Goal: Information Seeking & Learning: Learn about a topic

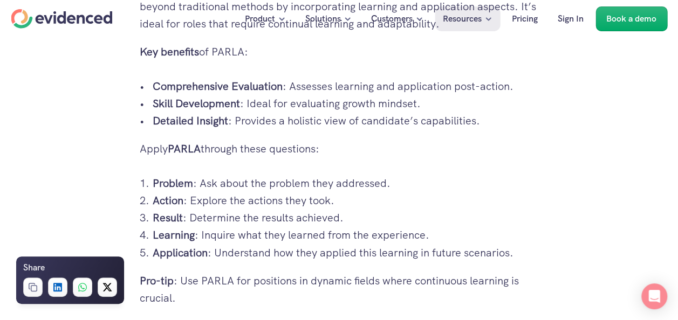
scroll to position [2799, 0]
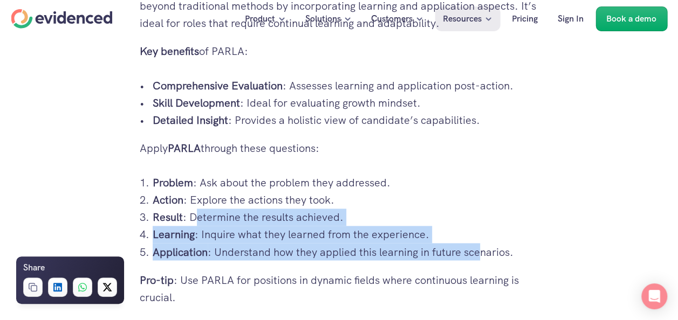
drag, startPoint x: 481, startPoint y: 255, endPoint x: 195, endPoint y: 214, distance: 288.8
click at [195, 214] on ol "Problem : Ask about the problem they addressed. Action : Explore the actions th…" at bounding box center [339, 217] width 399 height 86
click at [169, 200] on strong "Action" at bounding box center [168, 200] width 31 height 14
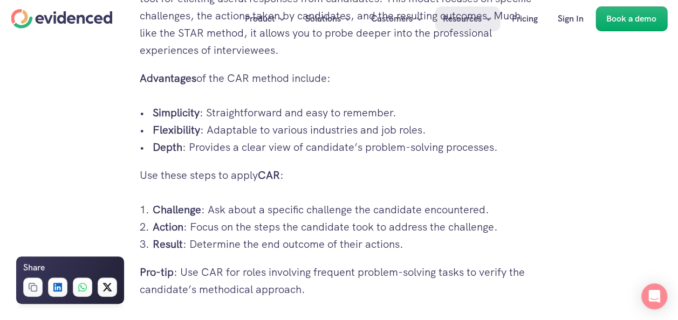
scroll to position [2041, 0]
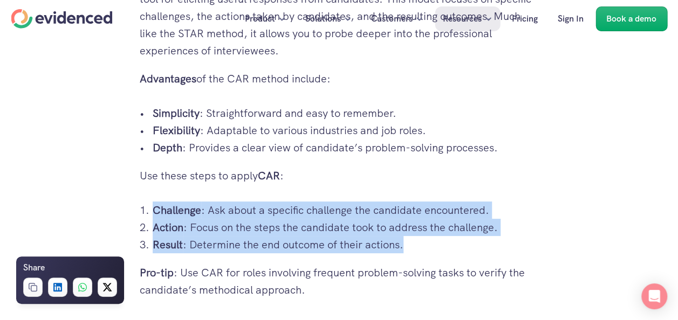
drag, startPoint x: 414, startPoint y: 248, endPoint x: 149, endPoint y: 199, distance: 269.3
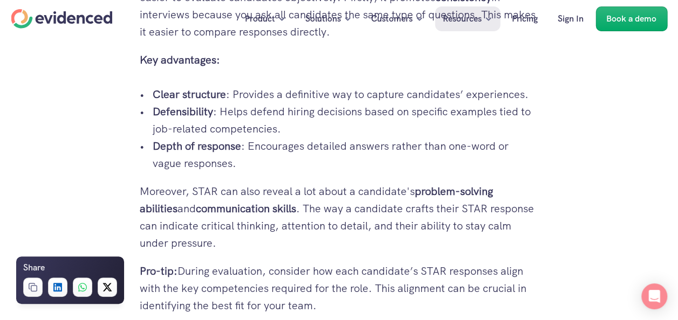
scroll to position [1566, 0]
drag, startPoint x: 149, startPoint y: 199, endPoint x: 227, endPoint y: 120, distance: 110.6
click at [227, 120] on p "Defensibility : Helps defend hiring decisions based on specific examples tied t…" at bounding box center [346, 119] width 386 height 35
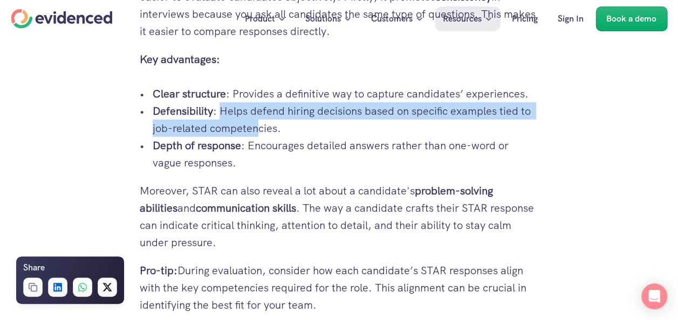
drag, startPoint x: 219, startPoint y: 114, endPoint x: 257, endPoint y: 129, distance: 40.7
click at [257, 129] on p "Defensibility : Helps defend hiring decisions based on specific examples tied t…" at bounding box center [346, 119] width 386 height 35
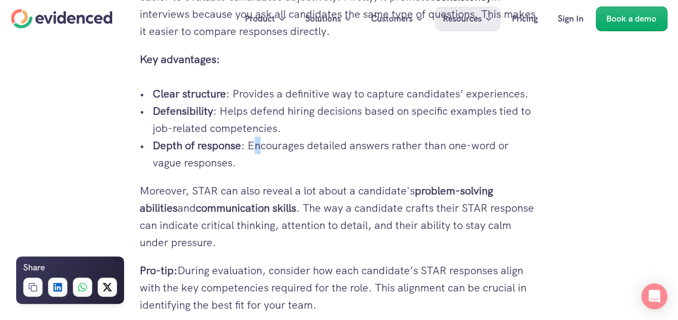
drag, startPoint x: 257, startPoint y: 129, endPoint x: 258, endPoint y: 143, distance: 14.0
click at [258, 143] on p "Depth of response : Encourages detailed answers rather than one-word or vague r…" at bounding box center [346, 154] width 386 height 35
drag, startPoint x: 258, startPoint y: 143, endPoint x: 237, endPoint y: 142, distance: 20.5
click at [237, 142] on strong "Depth of response" at bounding box center [197, 146] width 88 height 14
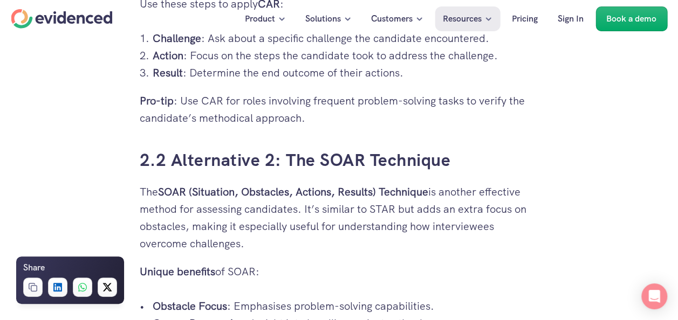
scroll to position [2209, 0]
